Goal: Task Accomplishment & Management: Use online tool/utility

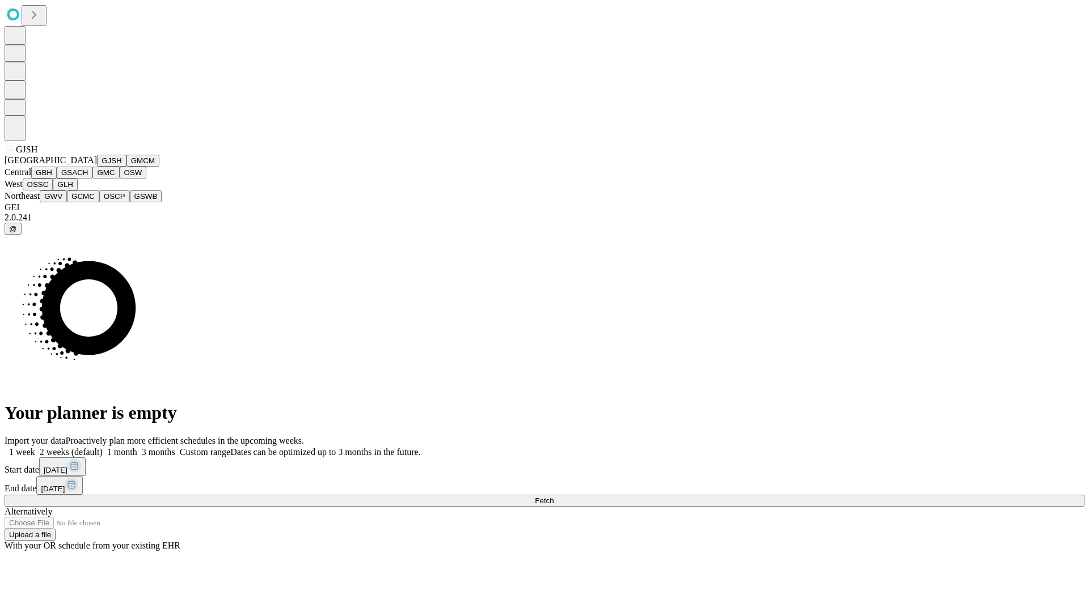
click at [97, 167] on button "GJSH" at bounding box center [111, 161] width 29 height 12
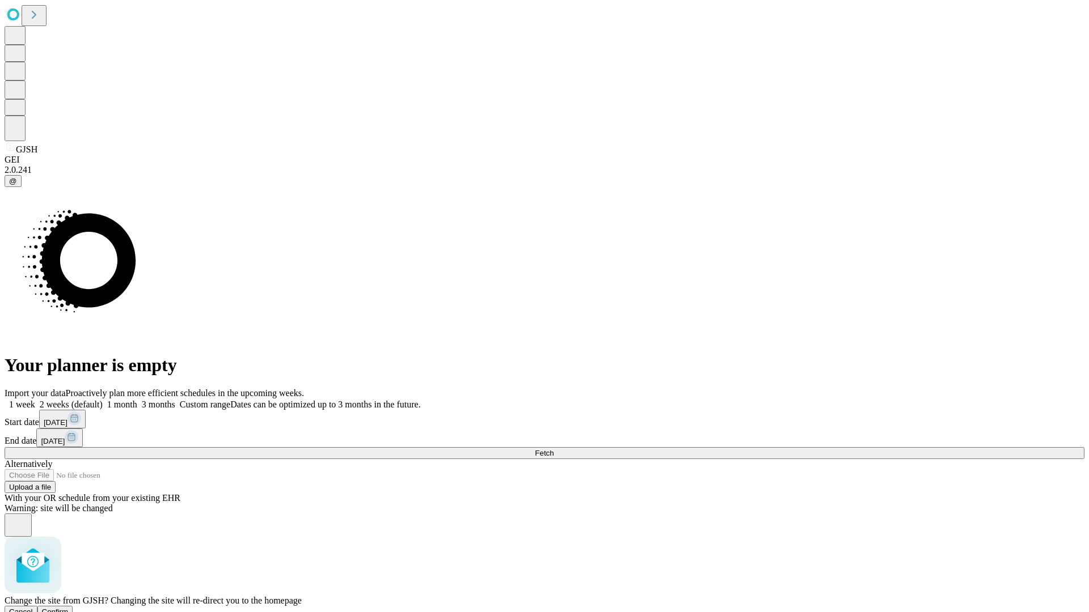
click at [69, 608] on span "Confirm" at bounding box center [55, 612] width 27 height 9
click at [35, 400] on label "1 week" at bounding box center [20, 405] width 31 height 10
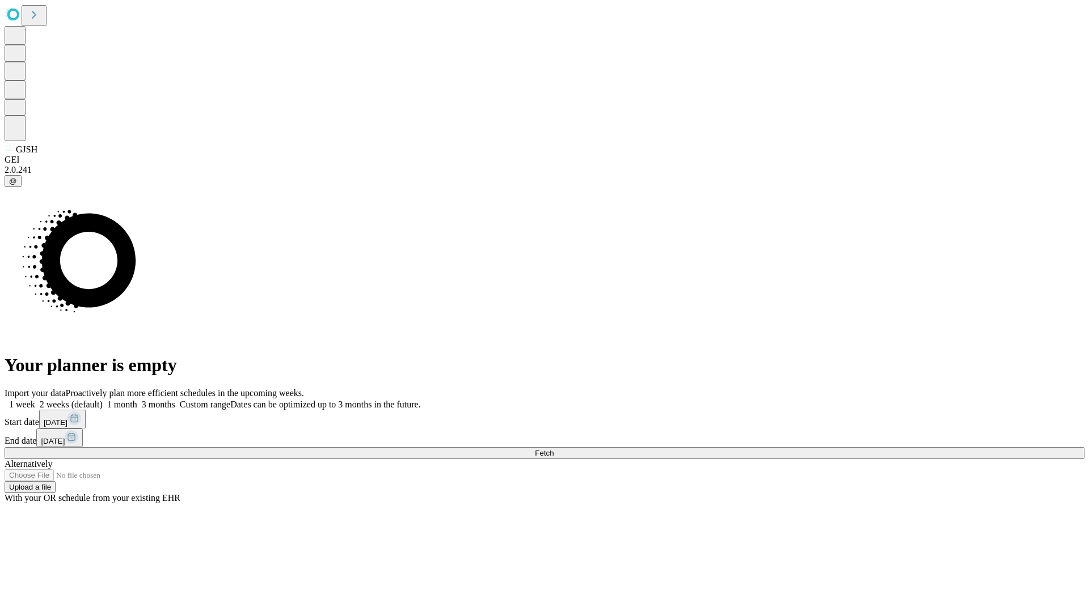
click at [553, 449] on span "Fetch" at bounding box center [544, 453] width 19 height 9
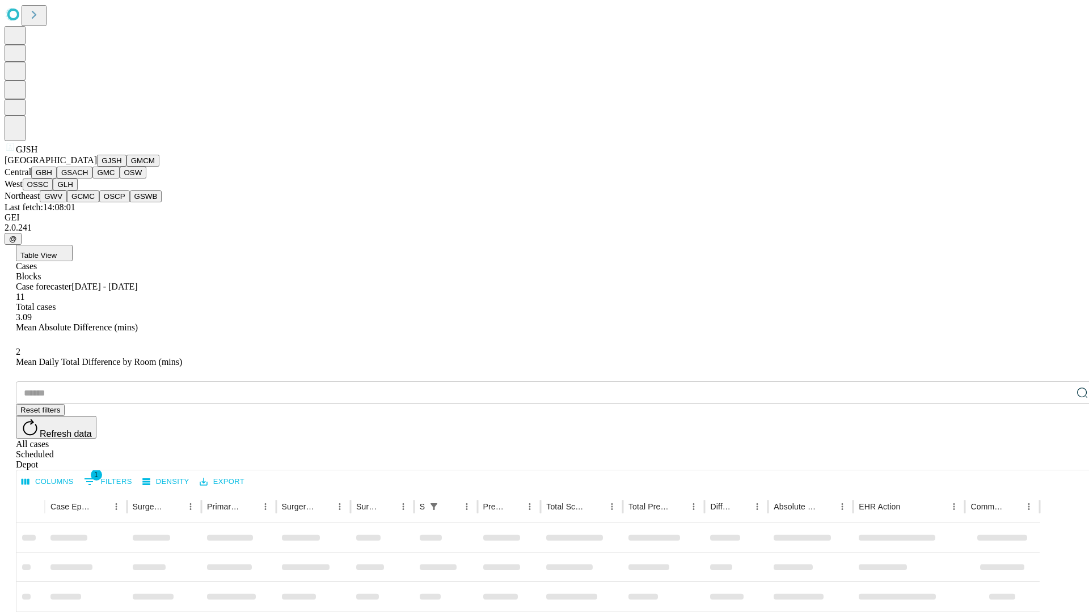
click at [126, 167] on button "GMCM" at bounding box center [142, 161] width 33 height 12
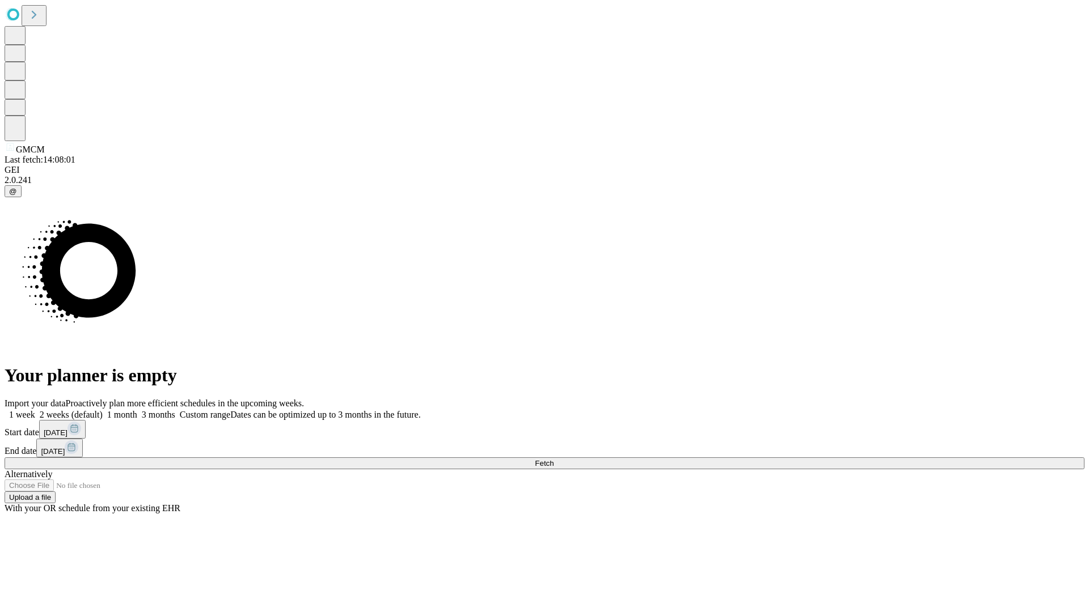
click at [35, 410] on label "1 week" at bounding box center [20, 415] width 31 height 10
click at [553, 459] on span "Fetch" at bounding box center [544, 463] width 19 height 9
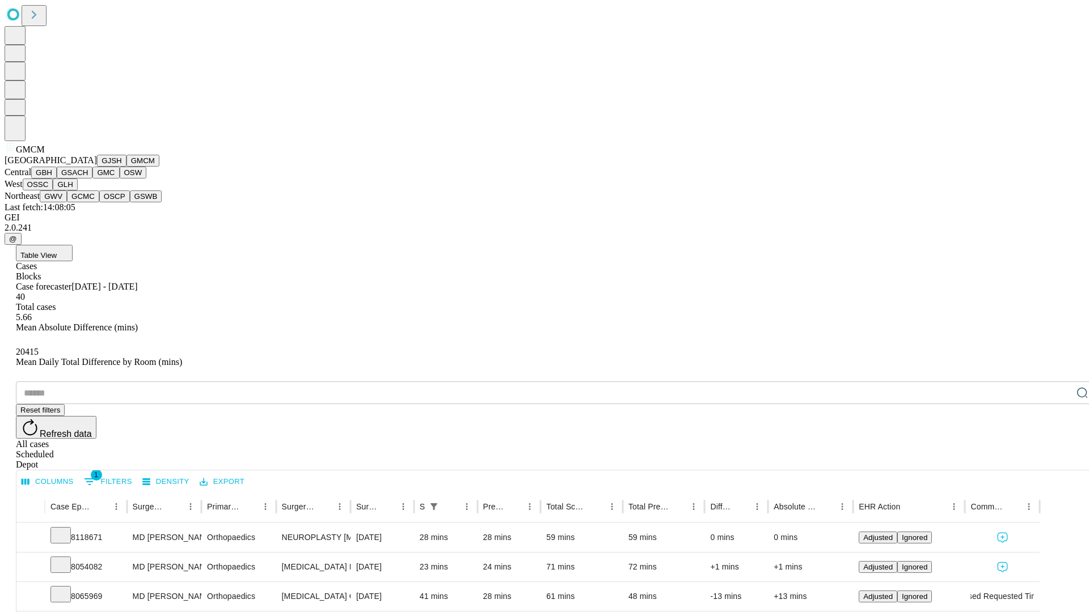
click at [57, 179] on button "GBH" at bounding box center [44, 173] width 26 height 12
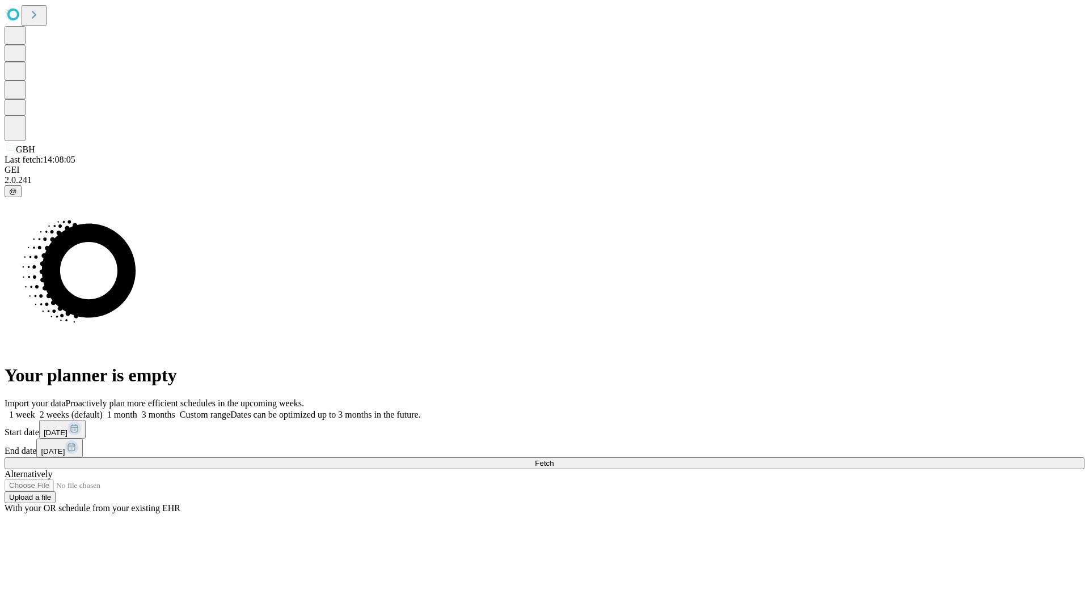
click at [35, 410] on label "1 week" at bounding box center [20, 415] width 31 height 10
click at [553, 459] on span "Fetch" at bounding box center [544, 463] width 19 height 9
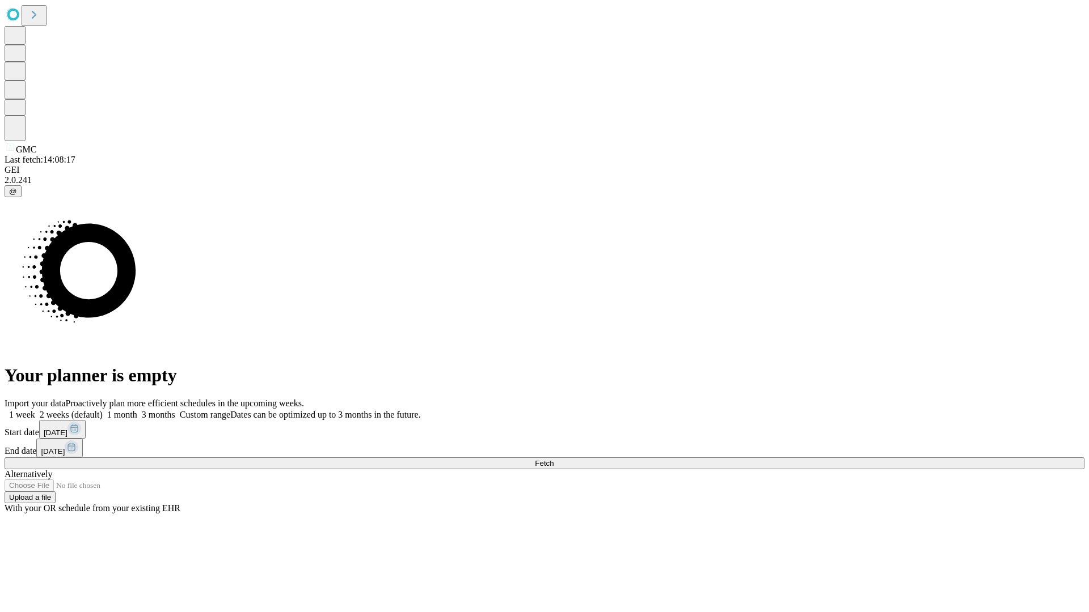
click at [35, 410] on label "1 week" at bounding box center [20, 415] width 31 height 10
click at [553, 459] on span "Fetch" at bounding box center [544, 463] width 19 height 9
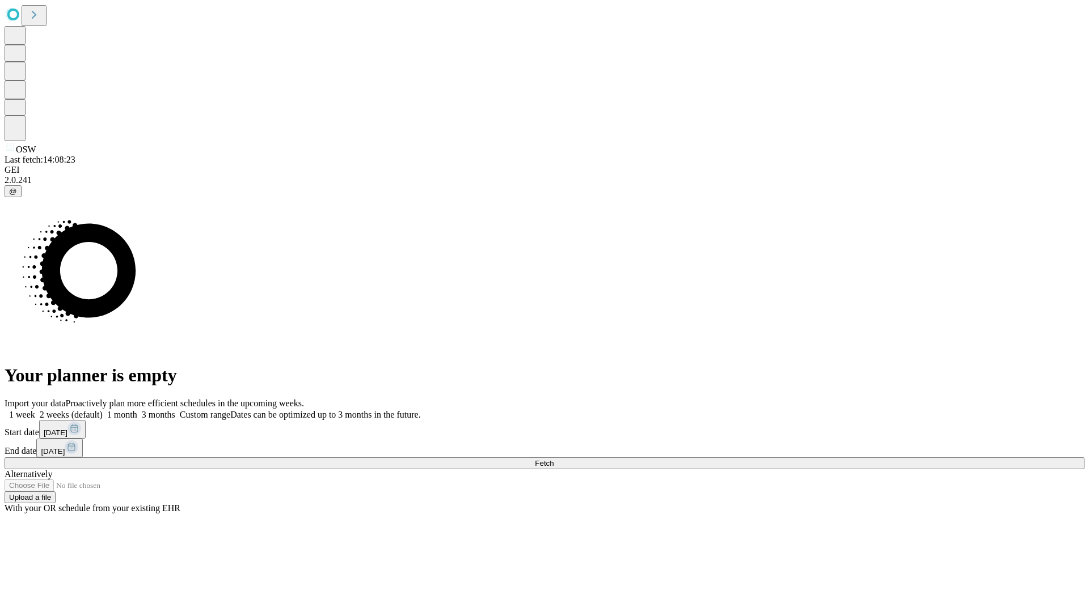
click at [35, 410] on label "1 week" at bounding box center [20, 415] width 31 height 10
click at [553, 459] on span "Fetch" at bounding box center [544, 463] width 19 height 9
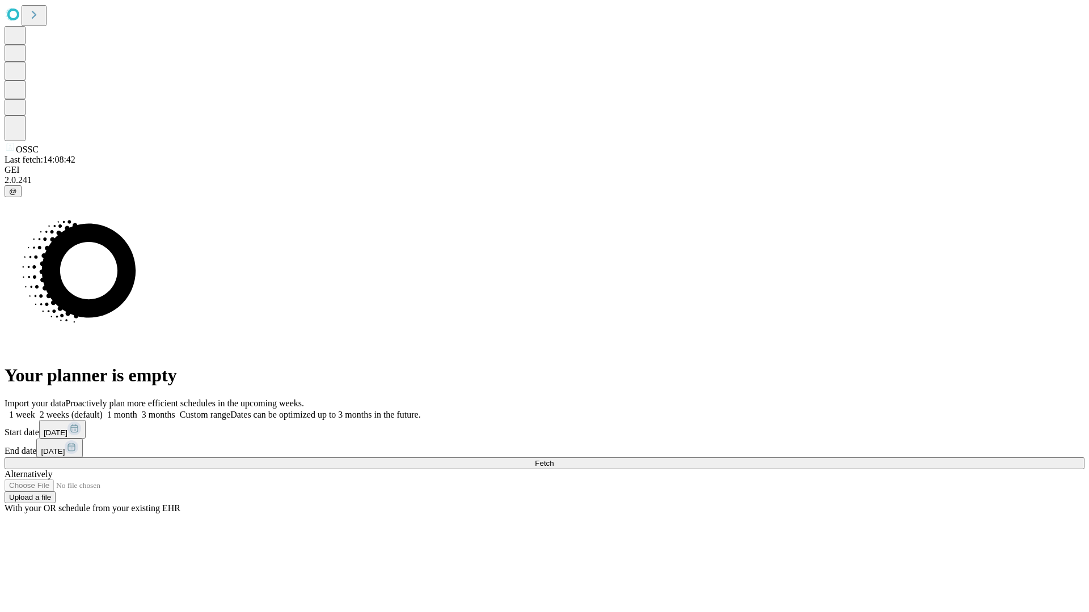
click at [35, 410] on label "1 week" at bounding box center [20, 415] width 31 height 10
click at [553, 459] on span "Fetch" at bounding box center [544, 463] width 19 height 9
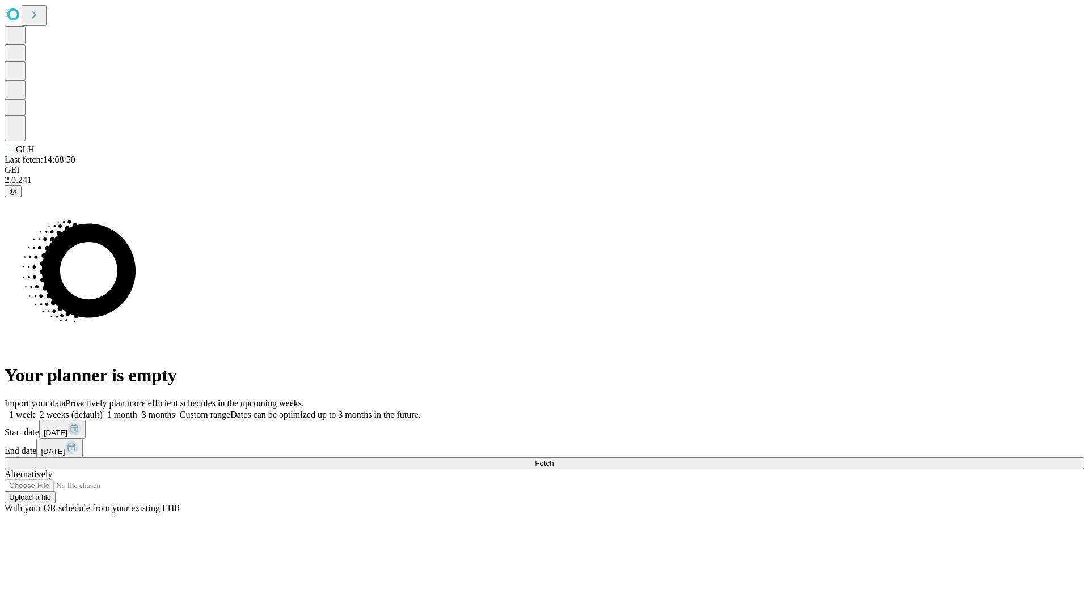
click at [35, 410] on label "1 week" at bounding box center [20, 415] width 31 height 10
click at [553, 459] on span "Fetch" at bounding box center [544, 463] width 19 height 9
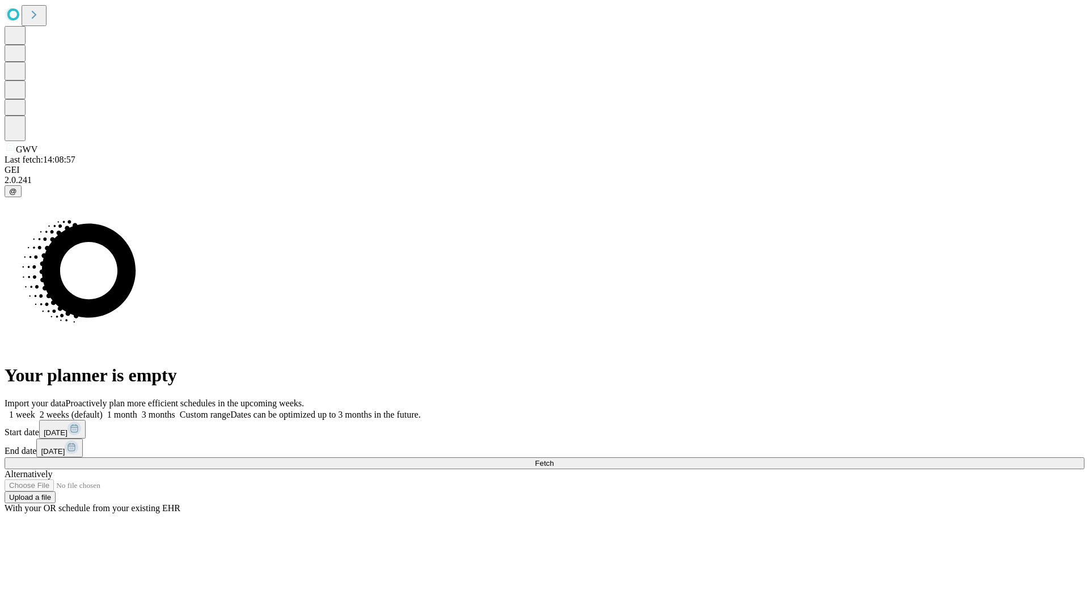
click at [553, 459] on span "Fetch" at bounding box center [544, 463] width 19 height 9
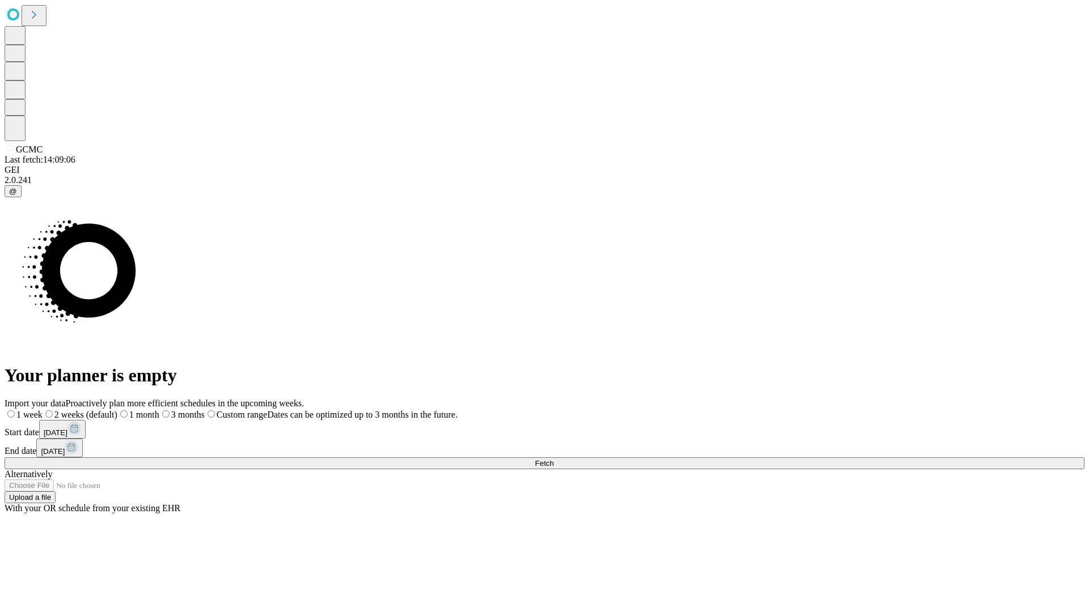
click at [43, 410] on label "1 week" at bounding box center [24, 415] width 38 height 10
click at [553, 459] on span "Fetch" at bounding box center [544, 463] width 19 height 9
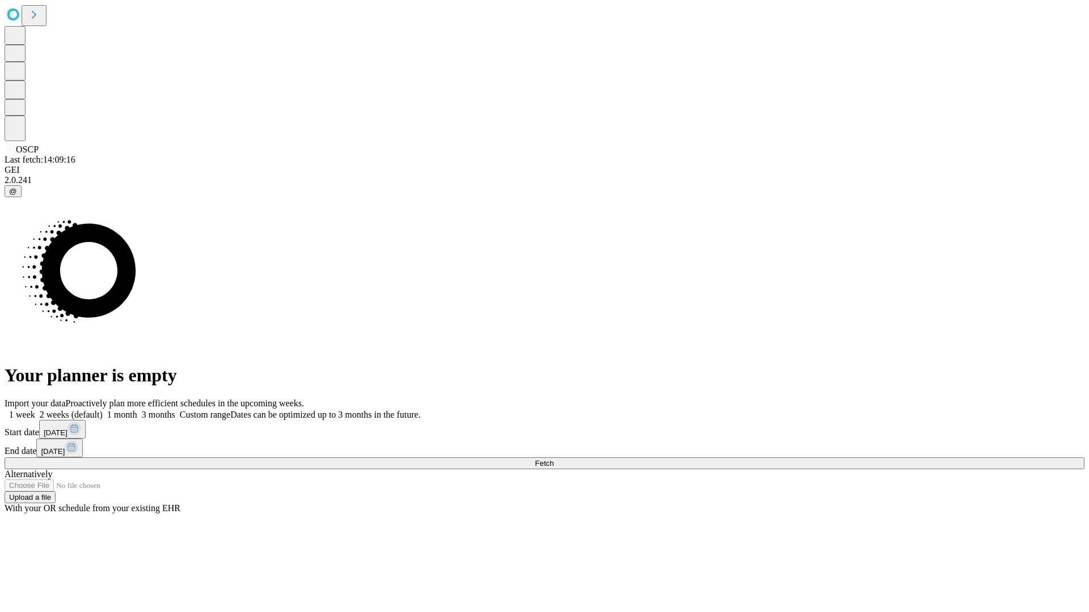
click at [35, 410] on label "1 week" at bounding box center [20, 415] width 31 height 10
click at [553, 459] on span "Fetch" at bounding box center [544, 463] width 19 height 9
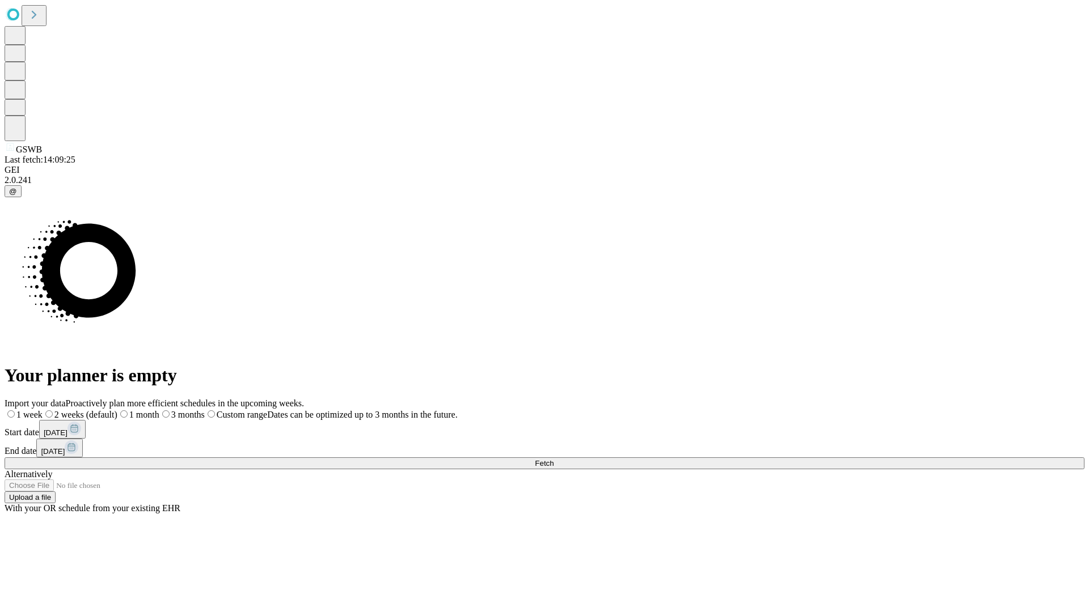
click at [43, 410] on label "1 week" at bounding box center [24, 415] width 38 height 10
click at [553, 459] on span "Fetch" at bounding box center [544, 463] width 19 height 9
